Goal: Task Accomplishment & Management: Use online tool/utility

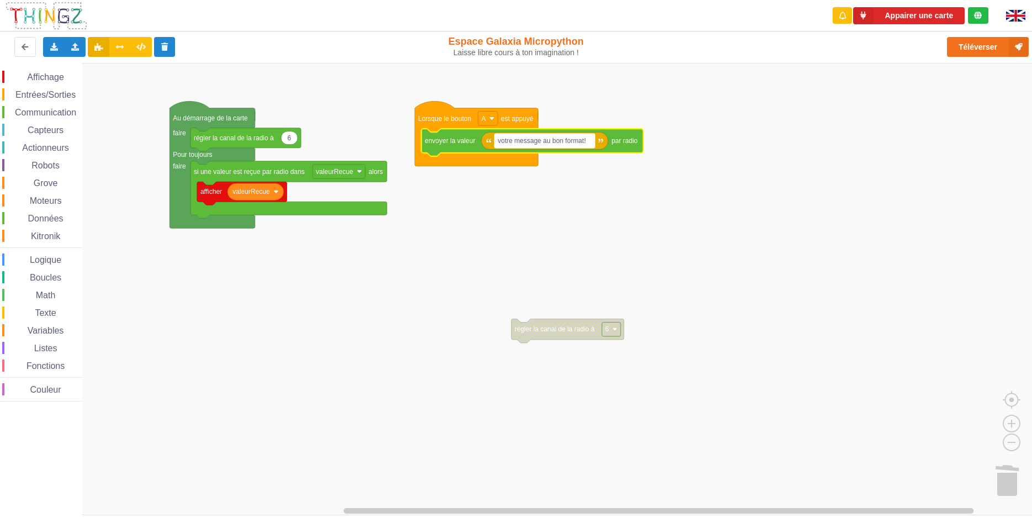
click at [522, 141] on g "6 régler la canal de la radio à valeurRecue afficher si une valeur est reçue pa…" at bounding box center [406, 222] width 473 height 242
type input "salut"
click at [510, 145] on text "salut" at bounding box center [505, 141] width 14 height 8
type input "m"
type input "d"
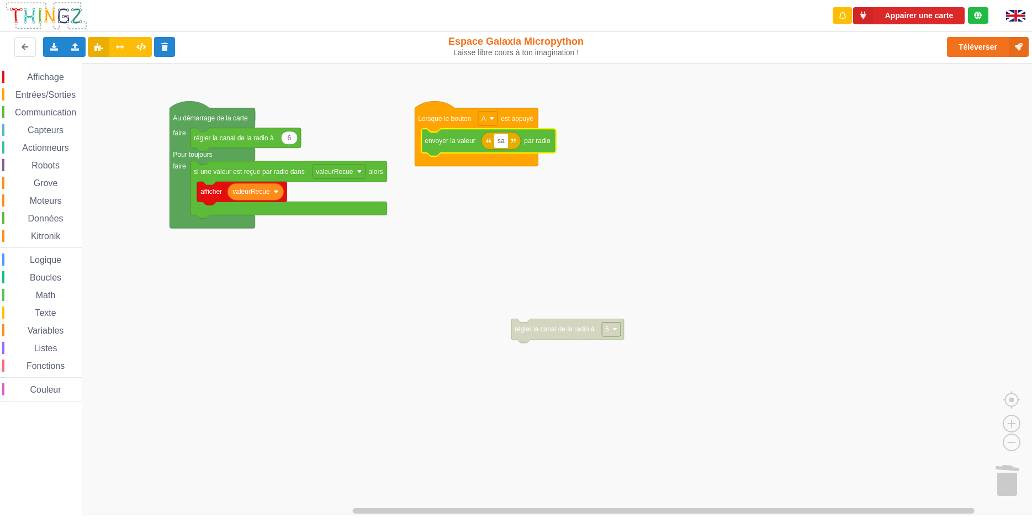
type input "s"
type input "m"
type input "s"
type input "m"
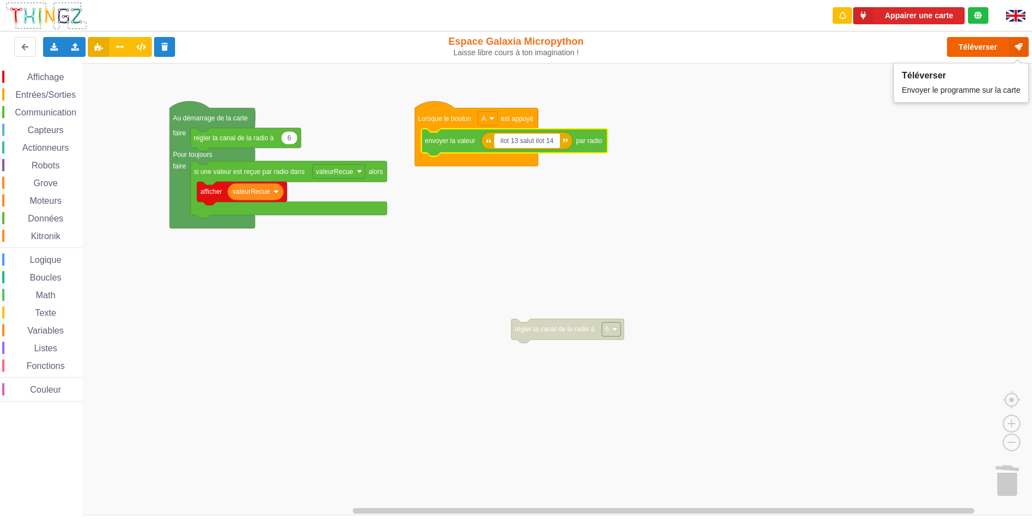
type input "ilot 13 salut ilot 14"
click at [974, 46] on button "Téléverser" at bounding box center [988, 47] width 82 height 20
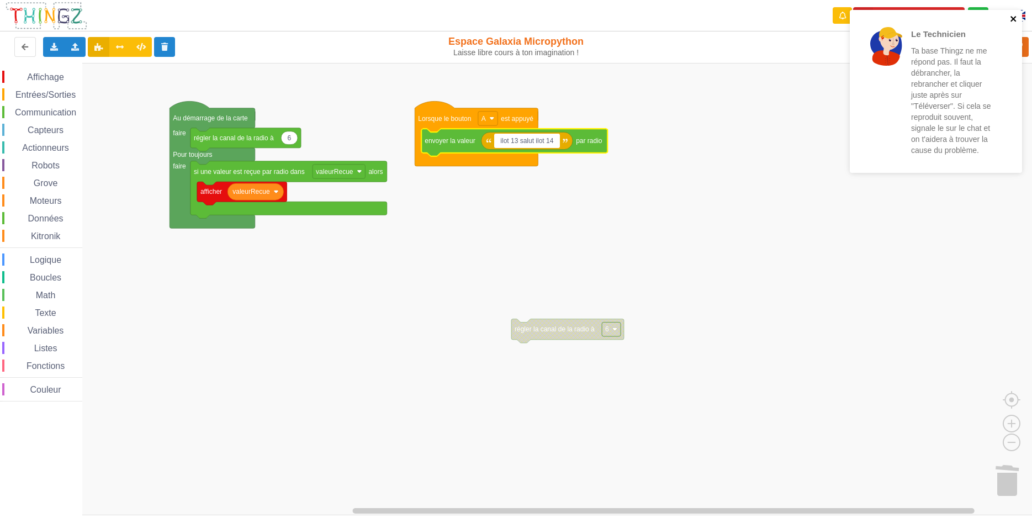
click at [1015, 15] on icon "close" at bounding box center [1014, 18] width 8 height 9
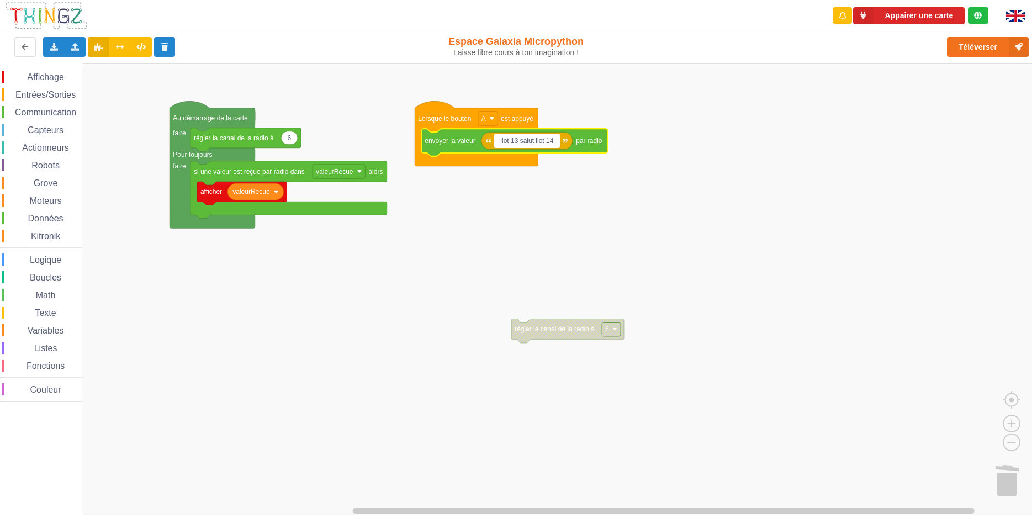
click at [930, 21] on div "Le Technicien Ta base Thingz ne me répond pas. Il faut la débrancher, la rebran…" at bounding box center [936, 95] width 177 height 175
click at [928, 18] on button "Appairer une carte" at bounding box center [909, 15] width 112 height 17
click at [929, 17] on button "Appairer une carte" at bounding box center [909, 15] width 112 height 17
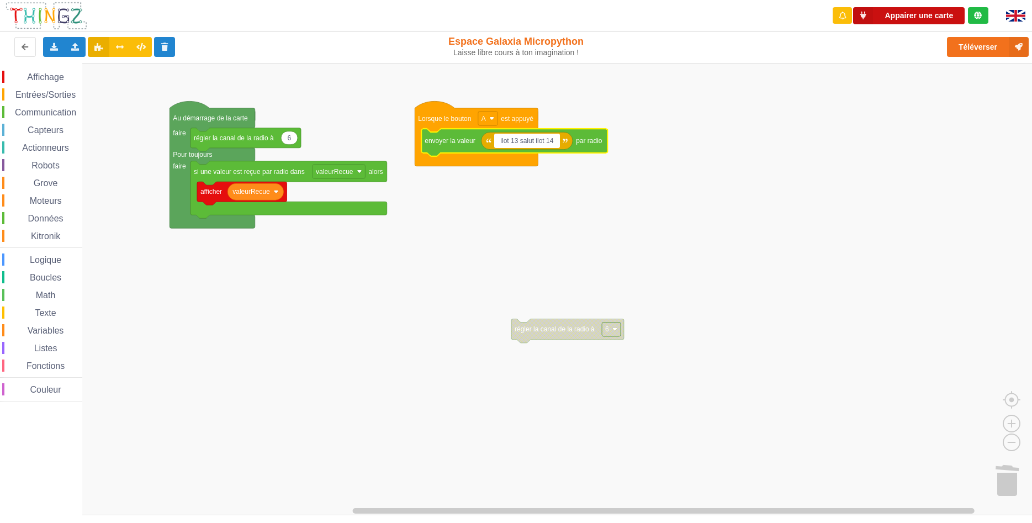
click at [929, 17] on button "Appairer une carte" at bounding box center [909, 15] width 112 height 17
click at [930, 17] on button "Appairer une carte" at bounding box center [909, 15] width 112 height 17
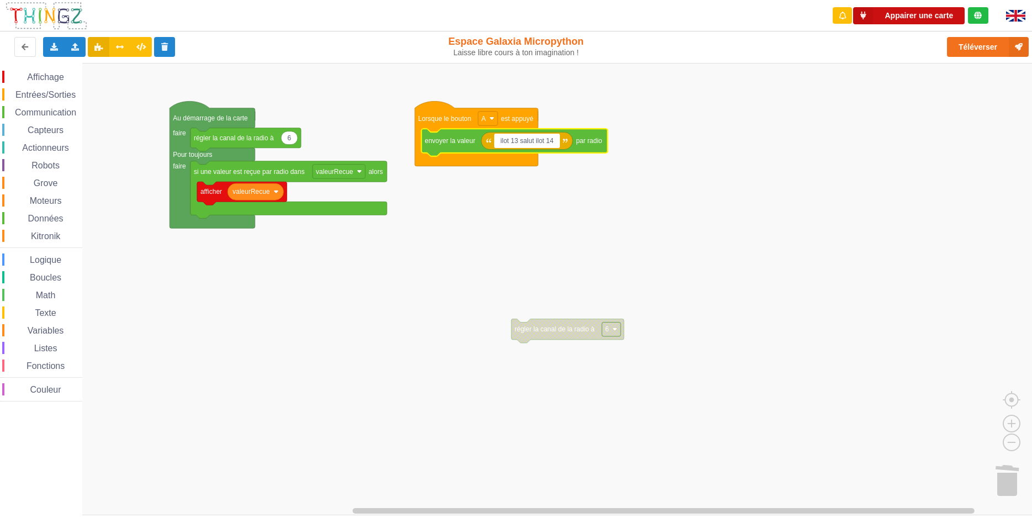
click at [930, 17] on button "Appairer une carte" at bounding box center [909, 15] width 112 height 17
click at [930, 18] on button "Appairer une carte" at bounding box center [909, 15] width 112 height 17
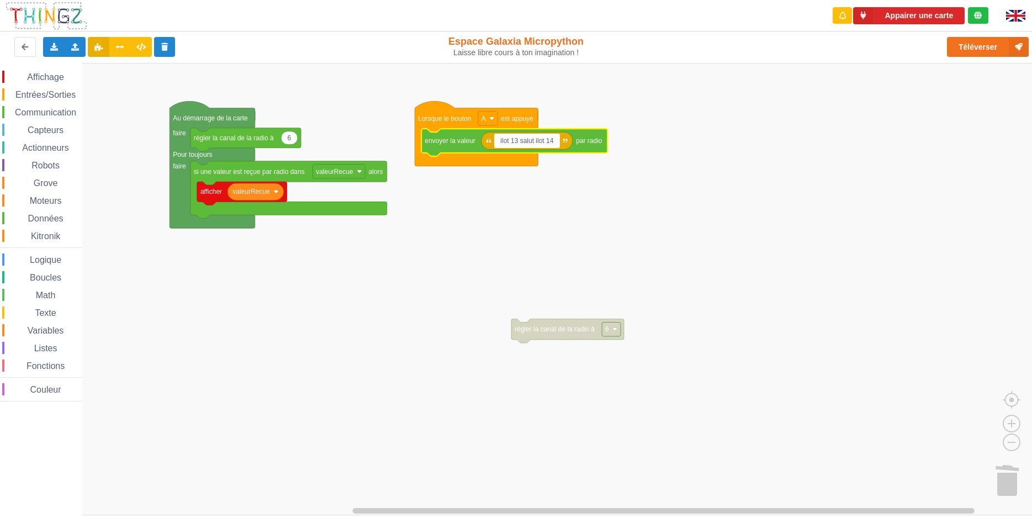
click at [933, 7] on div "Appairer une carte" at bounding box center [910, 15] width 174 height 31
click at [929, 16] on button "Appairer une carte" at bounding box center [909, 15] width 112 height 17
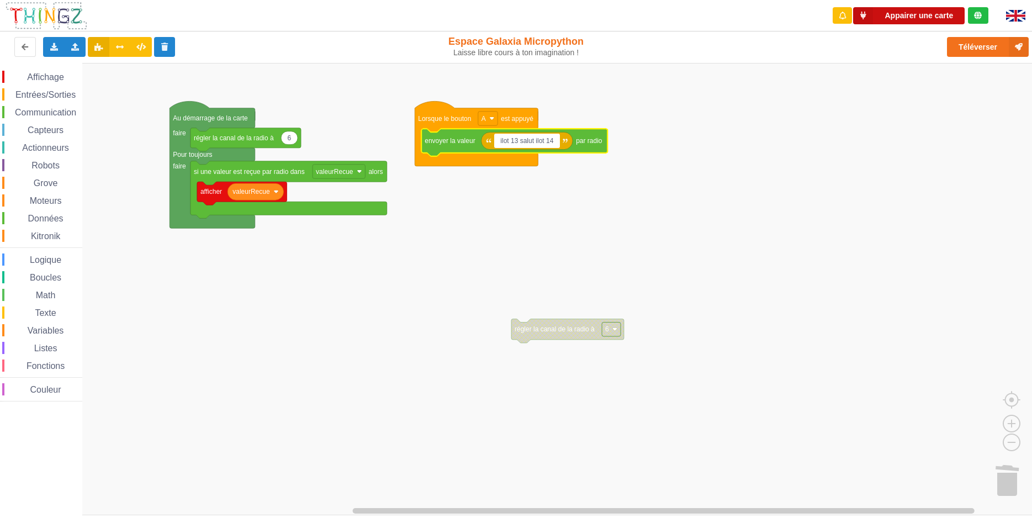
click at [929, 16] on button "Appairer une carte" at bounding box center [909, 15] width 112 height 17
click at [655, 385] on rect "Espace de travail de Blocky" at bounding box center [520, 289] width 1040 height 452
click at [879, 14] on button "Appairer une carte" at bounding box center [909, 15] width 112 height 17
click at [859, 16] on icon at bounding box center [863, 15] width 20 height 17
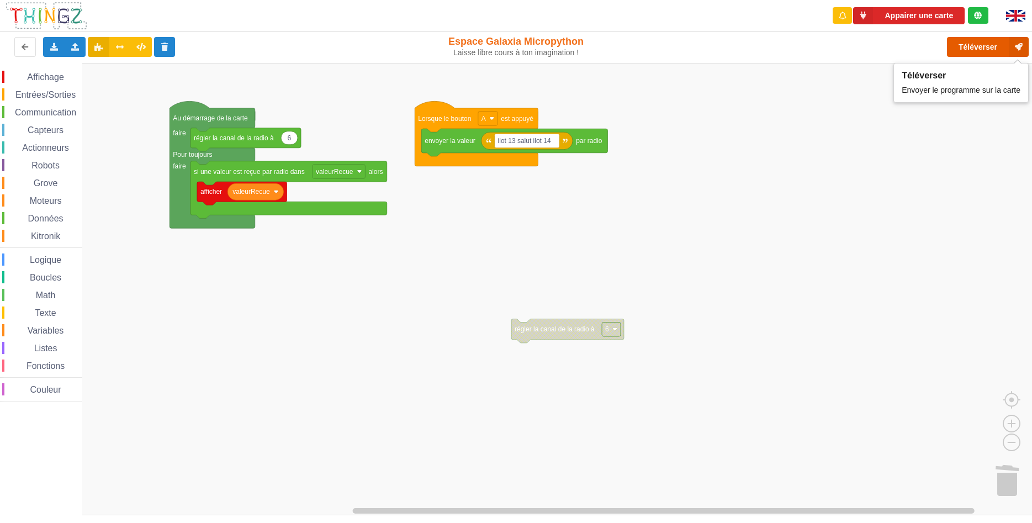
click at [995, 53] on button "Téléverser" at bounding box center [988, 47] width 82 height 20
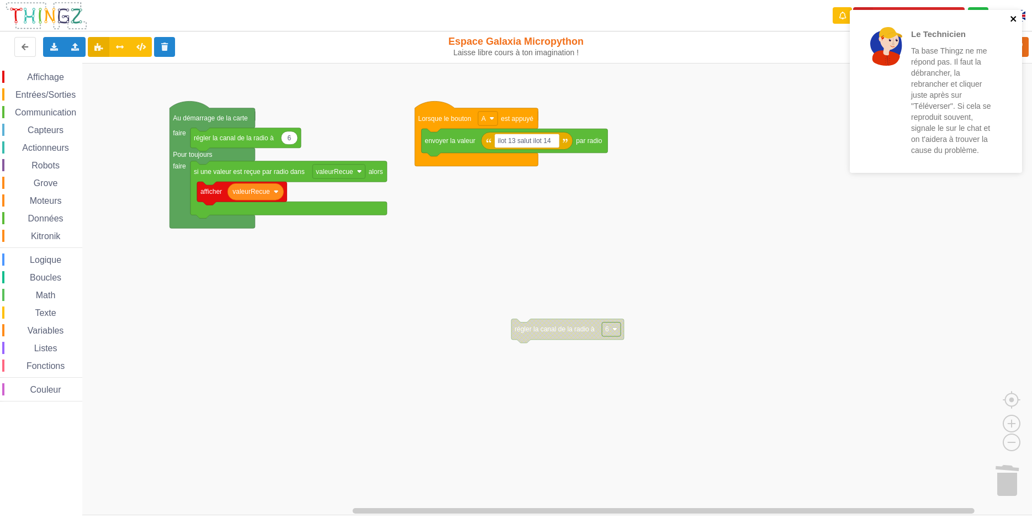
click at [1016, 19] on icon "close" at bounding box center [1014, 18] width 8 height 9
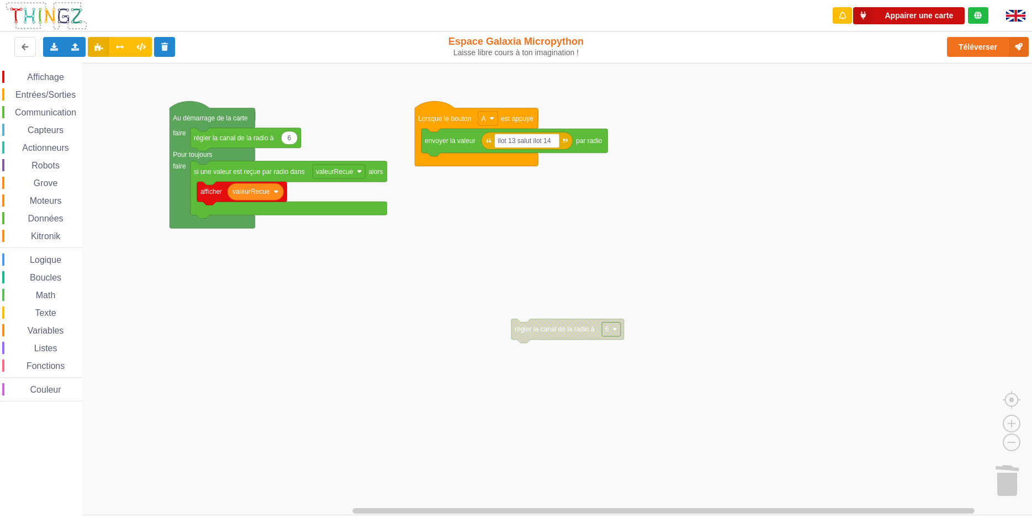
click at [903, 17] on button "Appairer une carte" at bounding box center [909, 15] width 112 height 17
click at [902, 18] on button "Appairer une carte" at bounding box center [909, 15] width 112 height 17
click at [860, 18] on icon at bounding box center [863, 15] width 20 height 17
click at [904, 17] on button "Appairer une carte" at bounding box center [909, 15] width 112 height 17
click at [974, 49] on button "Téléverser" at bounding box center [988, 47] width 82 height 20
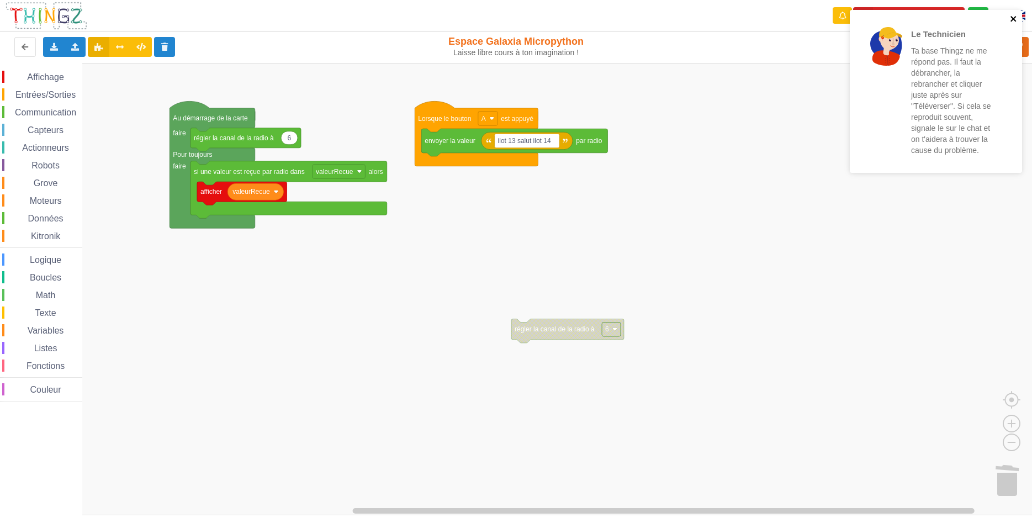
click at [1014, 16] on icon "close" at bounding box center [1014, 18] width 8 height 9
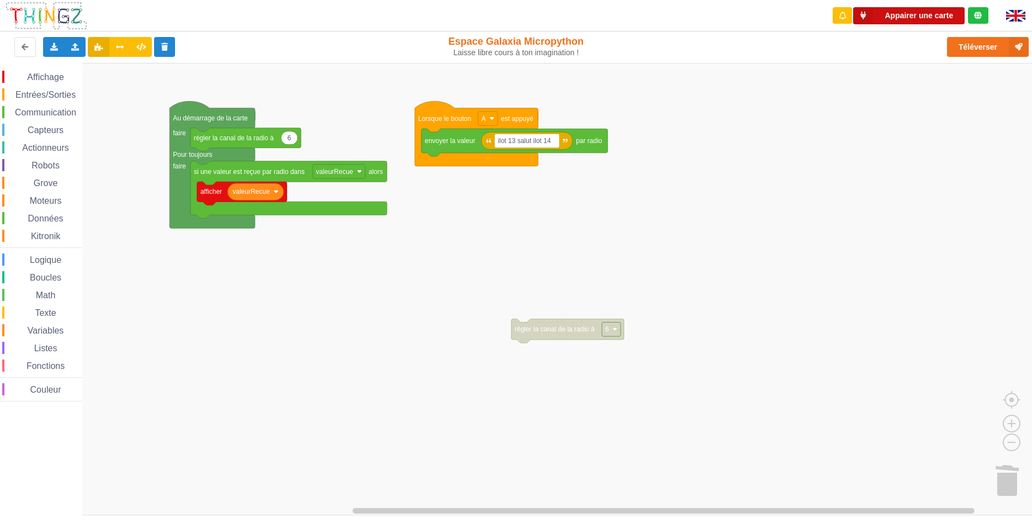
click at [904, 15] on button "Appairer une carte" at bounding box center [909, 15] width 112 height 17
click at [898, 22] on button "Appairer une carte" at bounding box center [909, 15] width 112 height 17
click at [905, 18] on button "Appairer une carte" at bounding box center [909, 15] width 112 height 17
click at [867, 12] on icon at bounding box center [863, 15] width 20 height 17
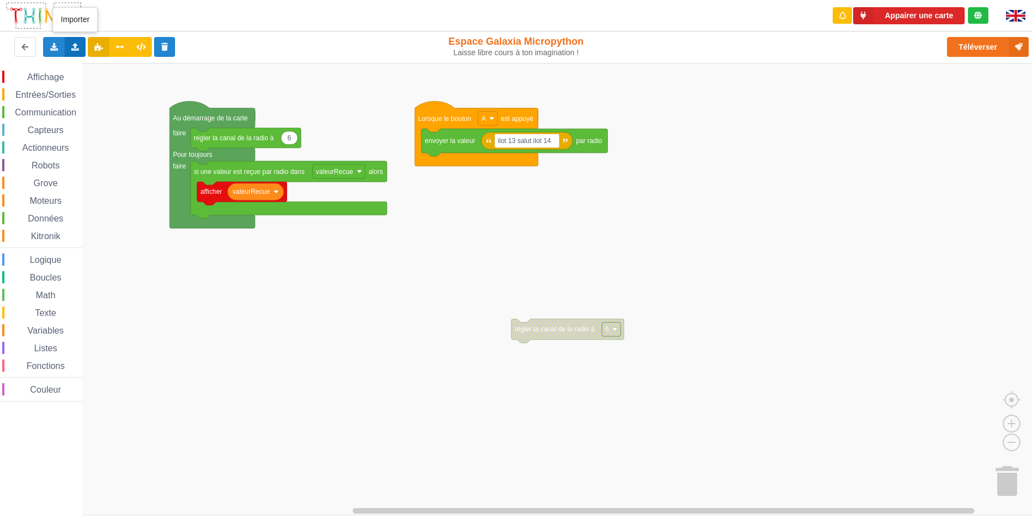
click at [77, 45] on icon at bounding box center [75, 46] width 9 height 7
click at [158, 70] on span "Importer un assemblage de blocs" at bounding box center [152, 67] width 114 height 9
click at [531, 145] on g "6 régler la canal de la radio à valeurRecue afficher si une valeur est reçue pa…" at bounding box center [406, 222] width 473 height 242
click at [518, 139] on input "ilot 13 salut ilot 14" at bounding box center [526, 141] width 65 height 14
click at [534, 140] on input "ilot 13: salut ilot 14" at bounding box center [527, 141] width 67 height 14
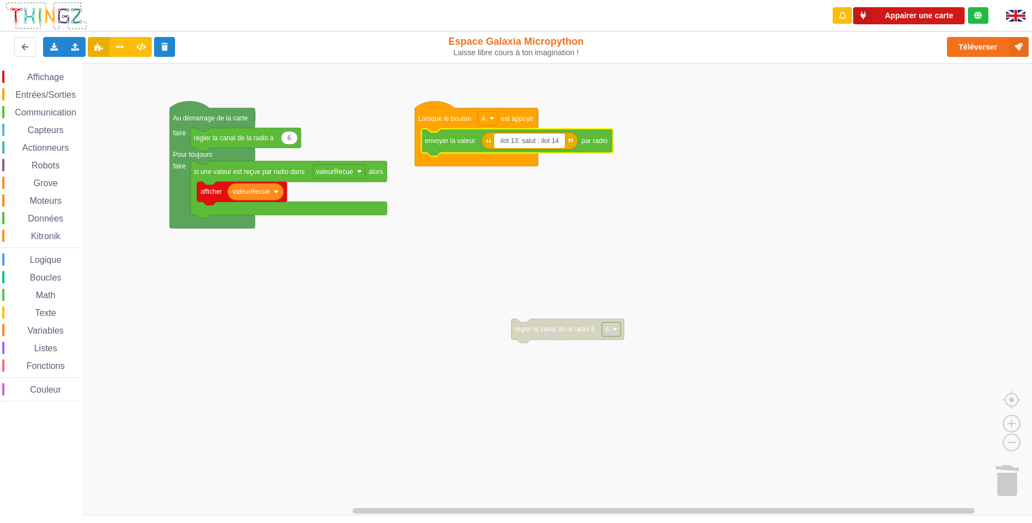
type input "ilot 13: salut : ilot 14"
click at [906, 12] on button "Appairer une carte" at bounding box center [909, 15] width 112 height 17
